Goal: Information Seeking & Learning: Understand process/instructions

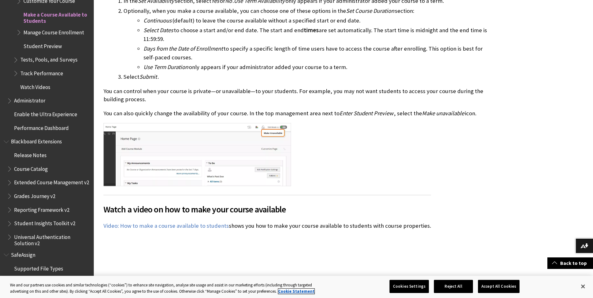
scroll to position [281, 0]
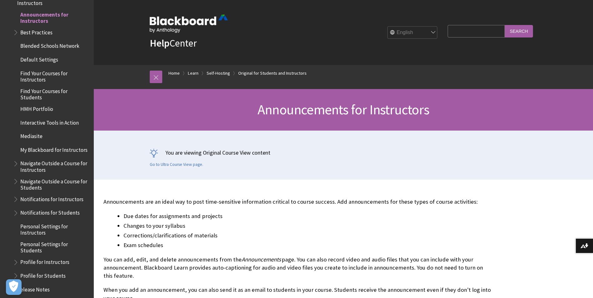
scroll to position [31, 0]
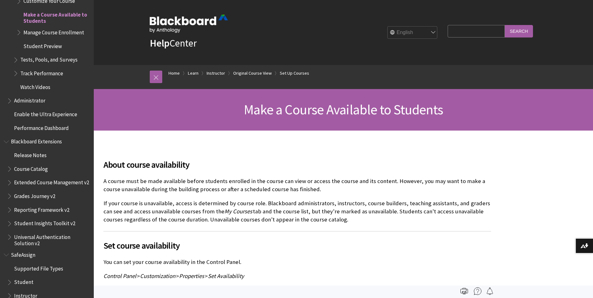
click at [420, 30] on select "English عربية Català Cymraeg Deutsch Español Suomi Français עברית Italiano 日本語 …" at bounding box center [413, 33] width 50 height 13
select select "/zh-hans/Learn/Instructor/Original/Courses/Course_Availability"
click at [388, 27] on select "English عربية Català Cymraeg Deutsch Español Suomi Français עברית Italiano 日本語 …" at bounding box center [413, 33] width 50 height 13
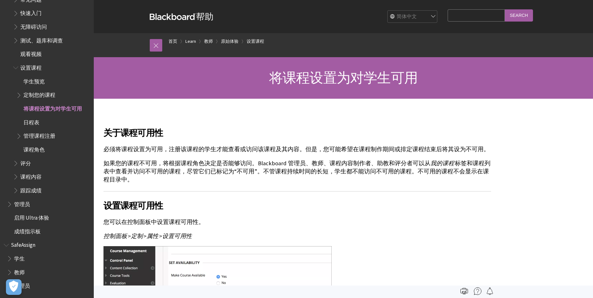
click at [434, 17] on select "English عربية Català Cymraeg Deutsch Español Suomi Français עברית Italiano 日本語 …" at bounding box center [413, 17] width 50 height 13
select select "/Learn/Instructor/Original/Courses/Course_Availability"
click at [389, 11] on select "English عربية Català Cymraeg Deutsch Español Suomi Français עברית Italiano 日本語 …" at bounding box center [413, 17] width 50 height 13
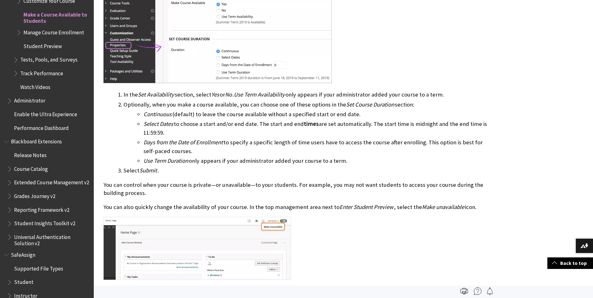
scroll to position [219, 0]
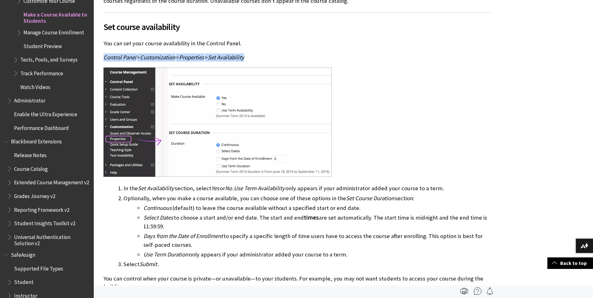
drag, startPoint x: 261, startPoint y: 60, endPoint x: 103, endPoint y: 53, distance: 158.7
click at [103, 53] on div "About course availability A course must be made available before students enrol…" at bounding box center [297, 223] width 400 height 623
drag, startPoint x: 103, startPoint y: 53, endPoint x: 129, endPoint y: 56, distance: 26.0
copy p "Control Panel > Customization > Properties > Set Availability"
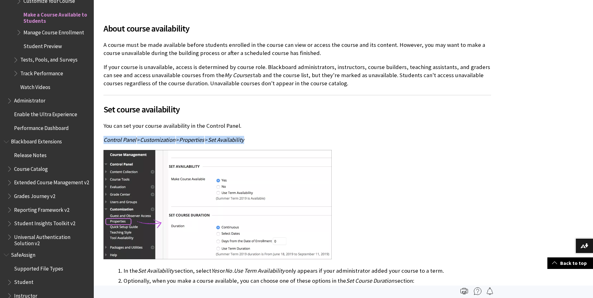
scroll to position [125, 0]
